Goal: Information Seeking & Learning: Check status

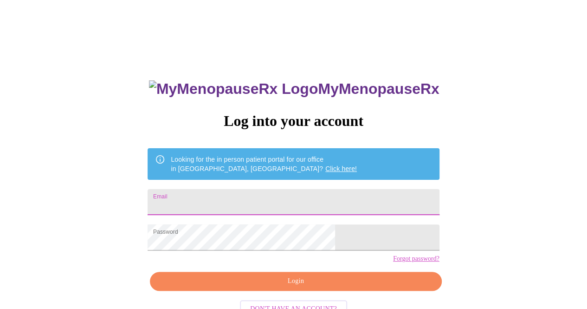
click at [289, 196] on input "Email" at bounding box center [293, 202] width 291 height 26
click at [292, 287] on span "Login" at bounding box center [296, 281] width 270 height 12
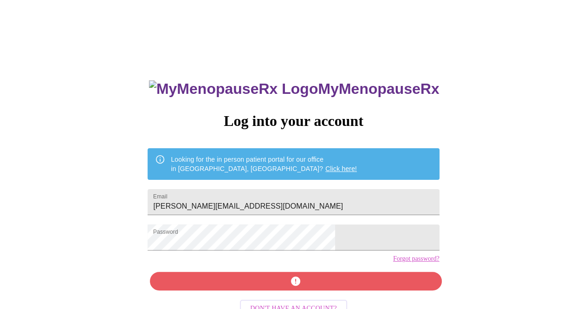
scroll to position [28, 0]
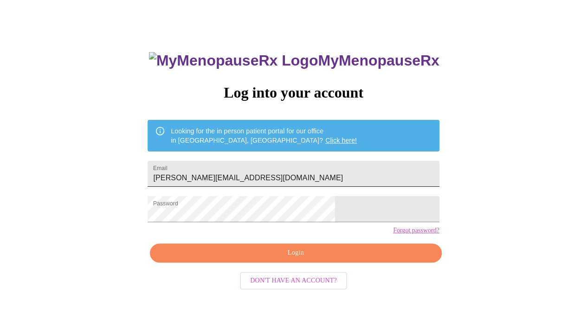
click at [339, 164] on input "[PERSON_NAME][EMAIL_ADDRESS][DOMAIN_NAME]" at bounding box center [293, 174] width 291 height 26
type input "[EMAIL_ADDRESS][DOMAIN_NAME]"
click at [285, 258] on span "Login" at bounding box center [296, 253] width 270 height 12
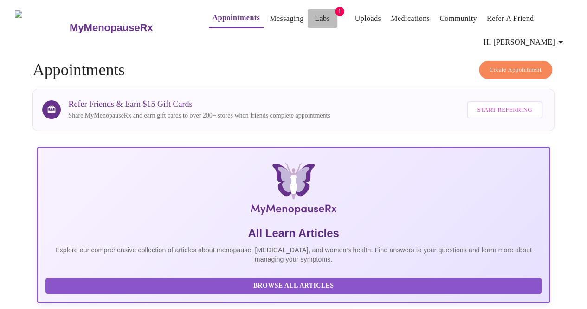
click at [315, 12] on link "Labs" at bounding box center [322, 18] width 15 height 13
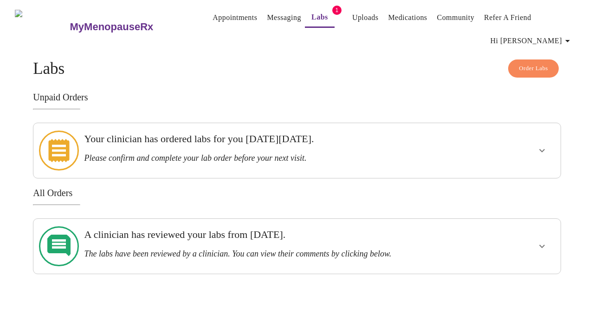
click at [327, 249] on h3 "The labs have been reviewed by a clinician. You can view their comments by clic…" at bounding box center [271, 254] width 375 height 10
click at [542, 240] on icon "show more" at bounding box center [541, 245] width 11 height 11
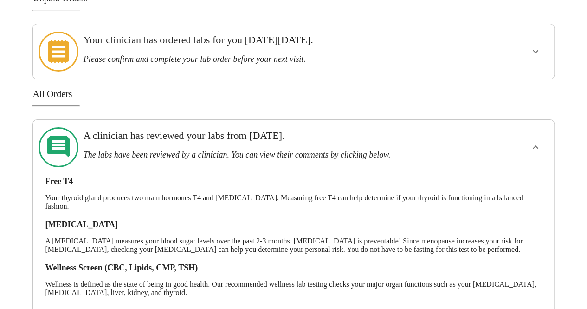
scroll to position [120, 0]
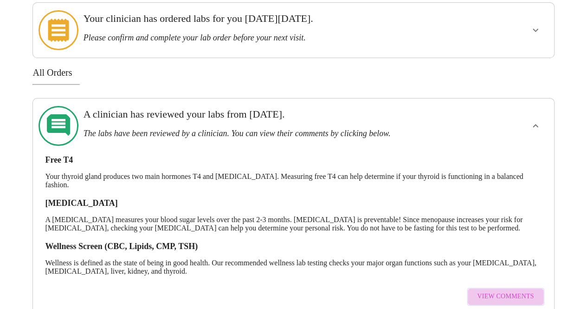
click at [520, 290] on span "View Comments" at bounding box center [505, 296] width 57 height 12
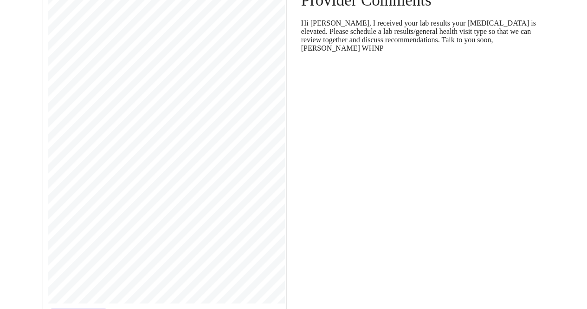
scroll to position [175, 0]
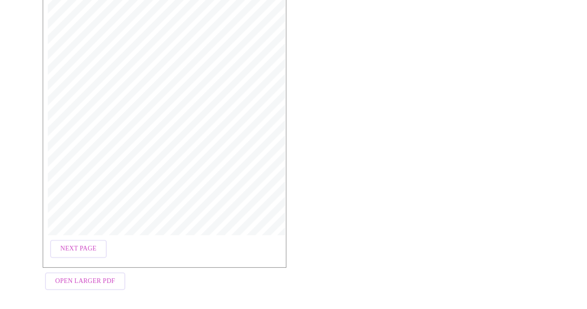
click at [93, 277] on span "Open Larger PDF" at bounding box center [85, 281] width 60 height 12
